Goal: Navigation & Orientation: Find specific page/section

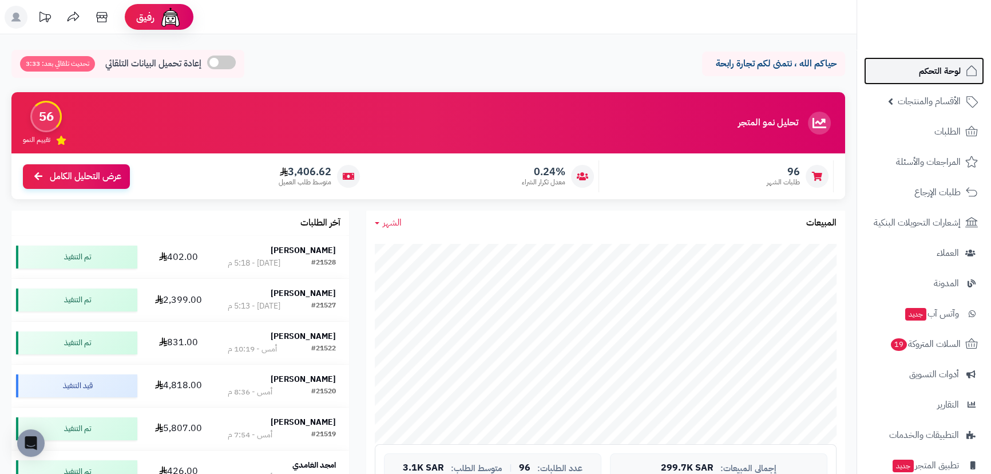
click at [917, 64] on link "لوحة التحكم" at bounding box center [924, 70] width 120 height 27
click at [906, 67] on link "لوحة التحكم" at bounding box center [924, 70] width 120 height 27
click at [935, 62] on link "لوحة التحكم" at bounding box center [924, 70] width 120 height 27
click at [901, 77] on link "لوحة التحكم" at bounding box center [924, 70] width 120 height 27
